Goal: Task Accomplishment & Management: Use online tool/utility

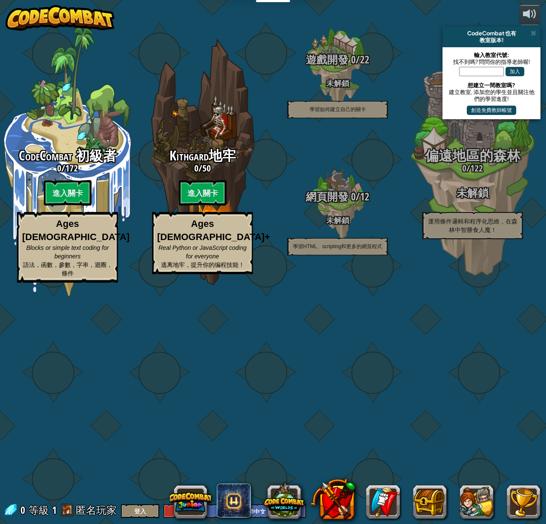
select select "zh-HANT"
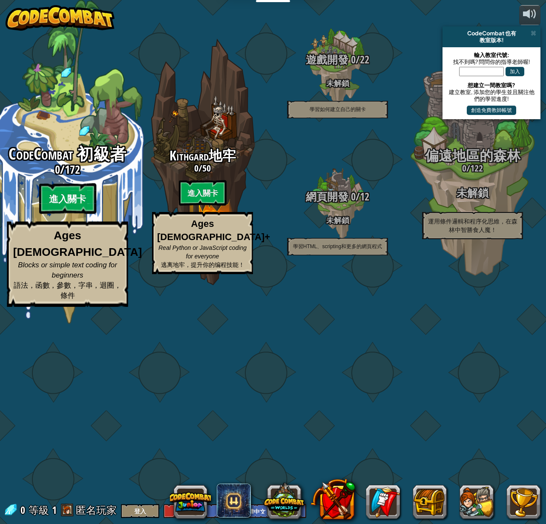
click at [79, 214] on btn "進入關卡" at bounding box center [67, 199] width 57 height 31
select select "zh-HANT"
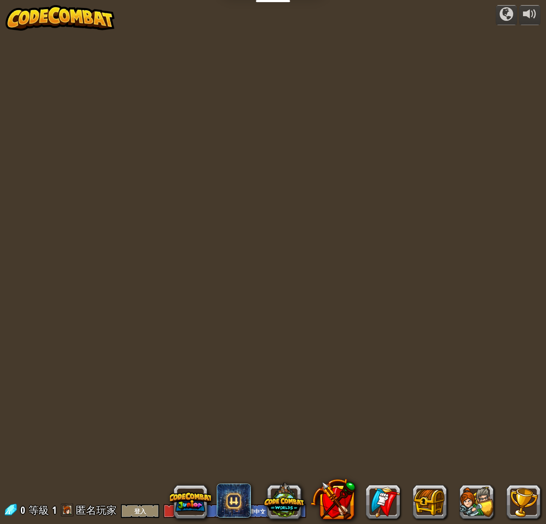
select select "zh-HANT"
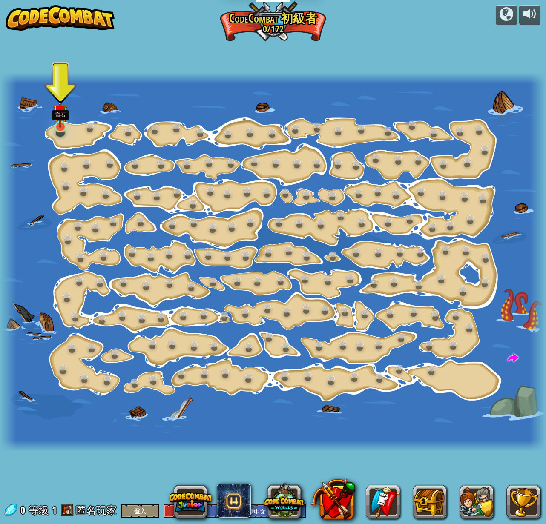
click at [57, 127] on img at bounding box center [60, 111] width 14 height 33
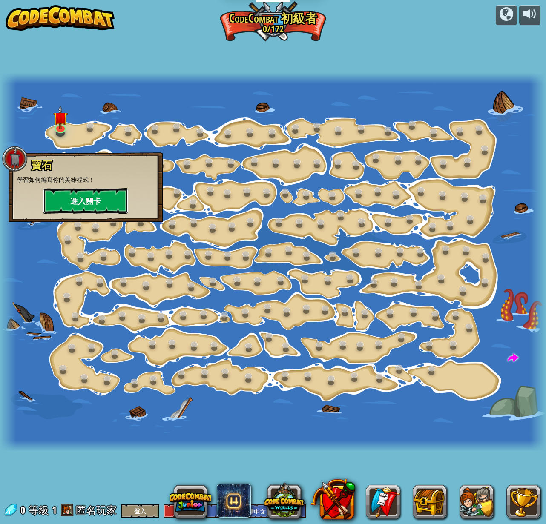
click at [69, 197] on button "進入關卡" at bounding box center [85, 201] width 85 height 26
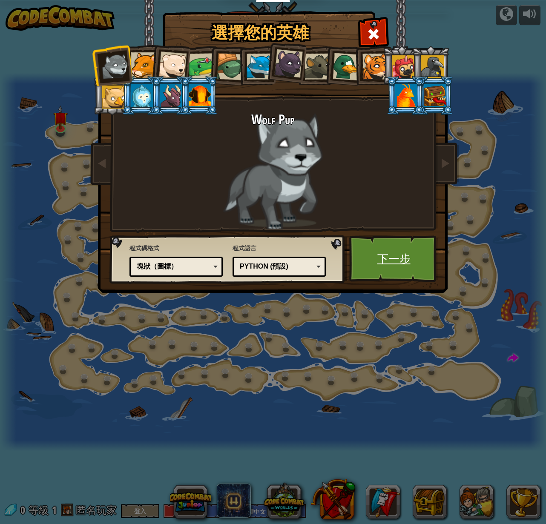
click at [373, 266] on link "下一步" at bounding box center [393, 259] width 89 height 47
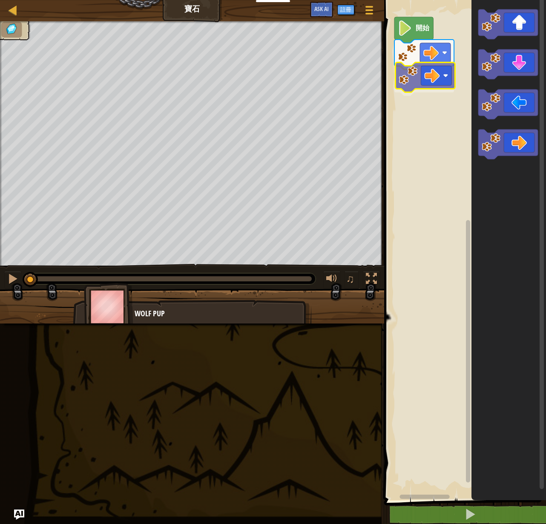
click at [408, 77] on div "開始" at bounding box center [464, 248] width 164 height 505
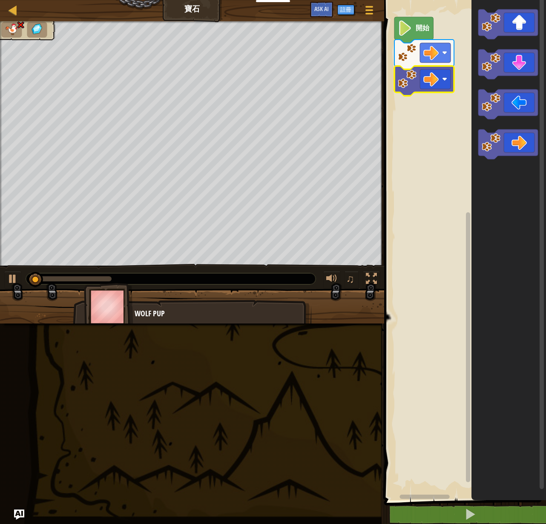
click at [406, 28] on image "Blockly工作區" at bounding box center [405, 27] width 14 height 15
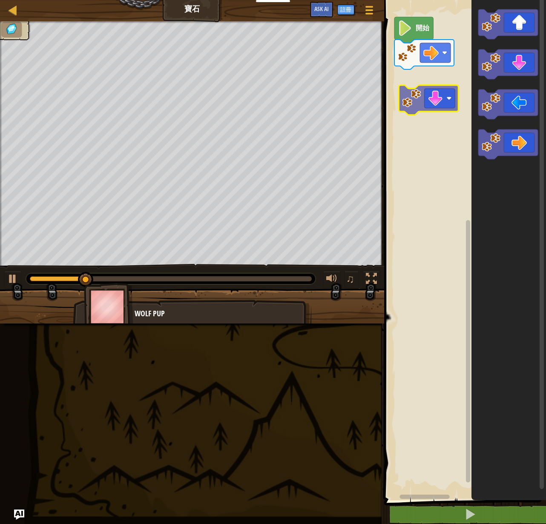
click at [409, 99] on div "開始" at bounding box center [464, 248] width 164 height 505
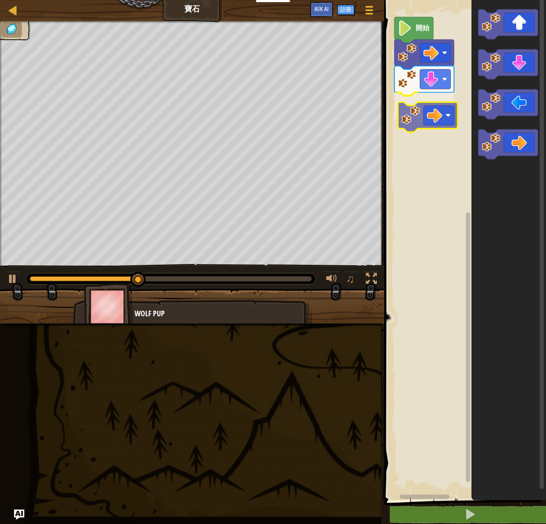
click at [416, 119] on div "開始" at bounding box center [464, 248] width 164 height 505
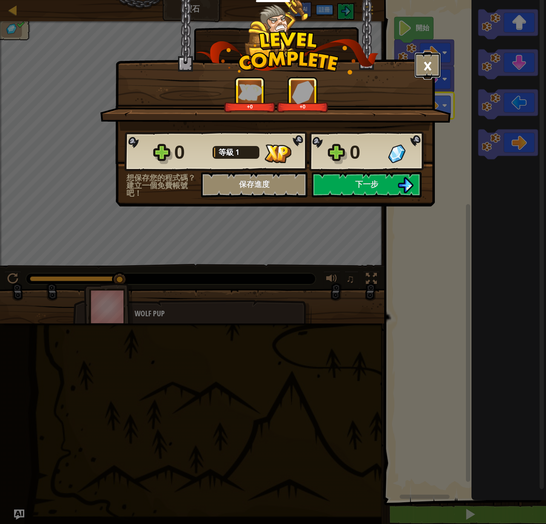
click at [423, 61] on button "×" at bounding box center [428, 65] width 26 height 26
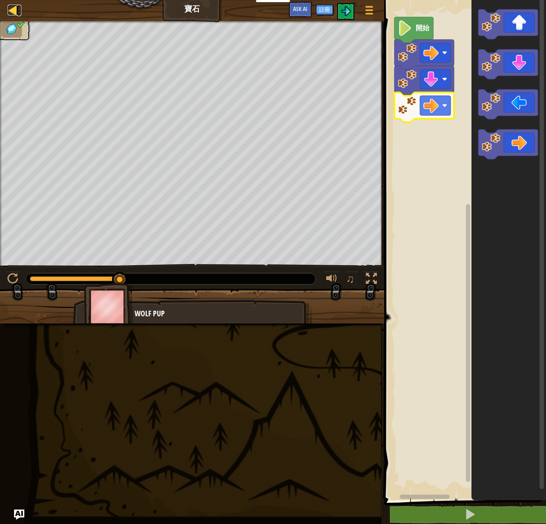
click at [13, 10] on div at bounding box center [13, 10] width 11 height 11
select select "zh-HANT"
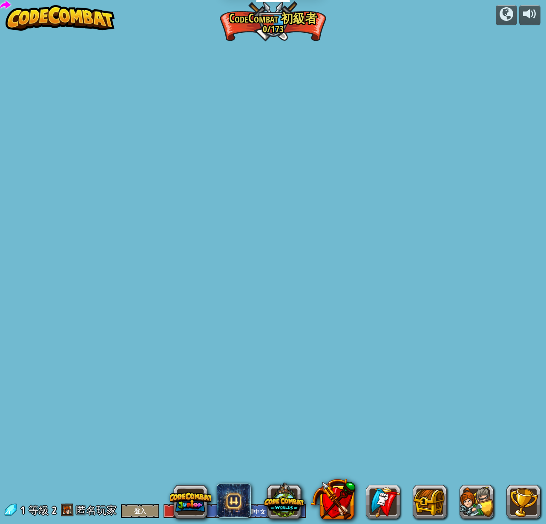
select select "zh-HANT"
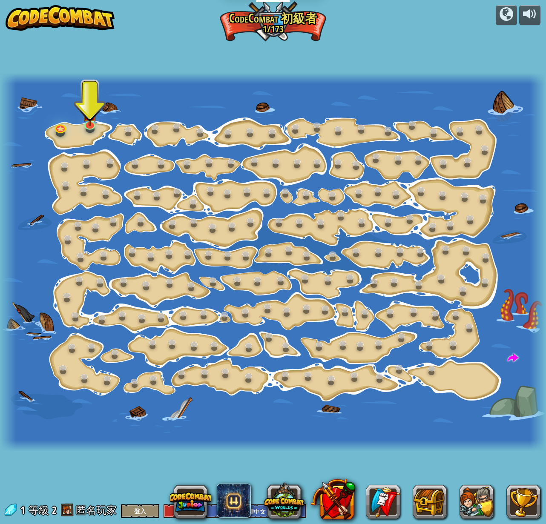
click at [39, 22] on img at bounding box center [60, 18] width 109 height 26
